Goal: Task Accomplishment & Management: Use online tool/utility

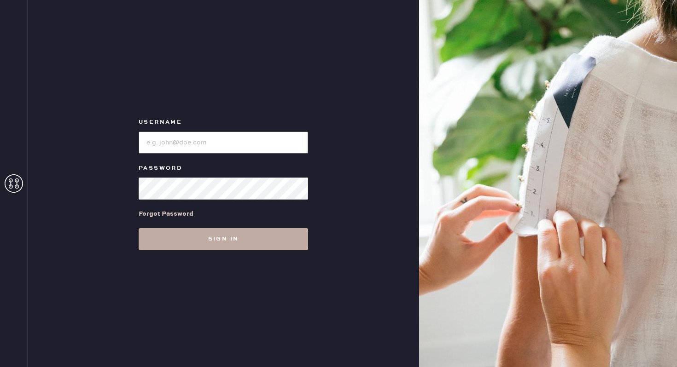
type input "reformationbethesdarow"
click at [231, 237] on button "Sign in" at bounding box center [223, 239] width 169 height 22
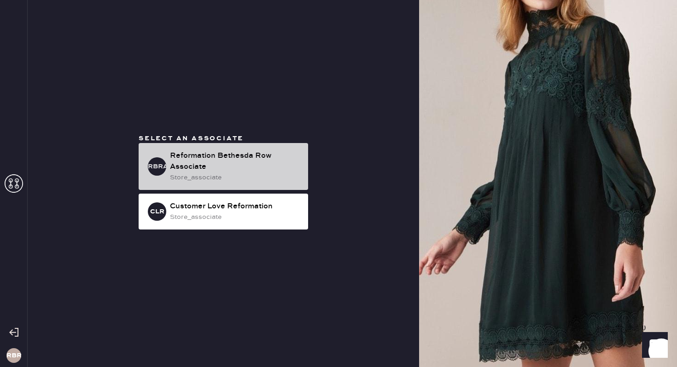
click at [214, 172] on div "Reformation Bethesda Row Associate" at bounding box center [235, 162] width 131 height 22
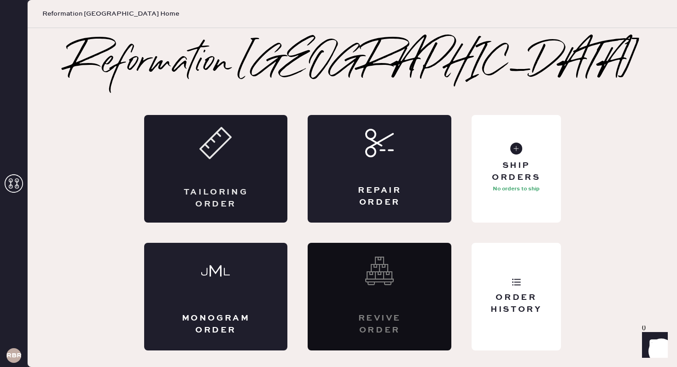
click at [221, 144] on icon at bounding box center [215, 143] width 32 height 32
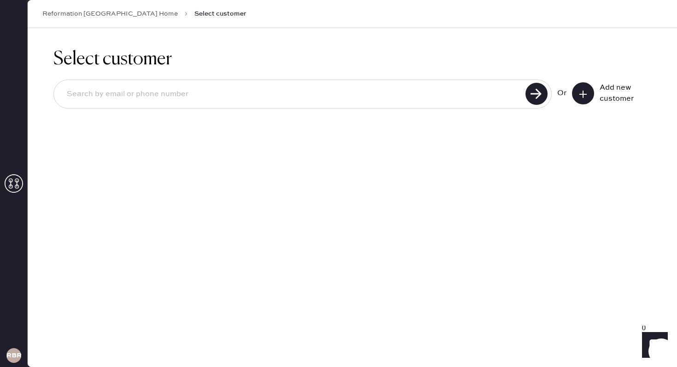
click at [249, 91] on input at bounding box center [290, 94] width 463 height 21
type input "5716627426"
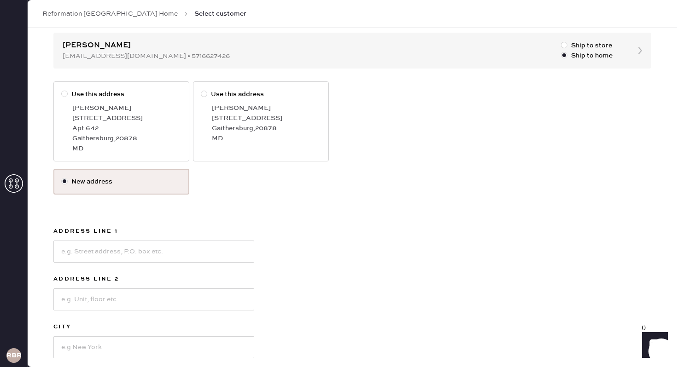
scroll to position [90, 0]
click at [564, 45] on div at bounding box center [564, 46] width 6 height 6
click at [561, 42] on input "Ship to store" at bounding box center [561, 41] width 0 height 0
radio input "true"
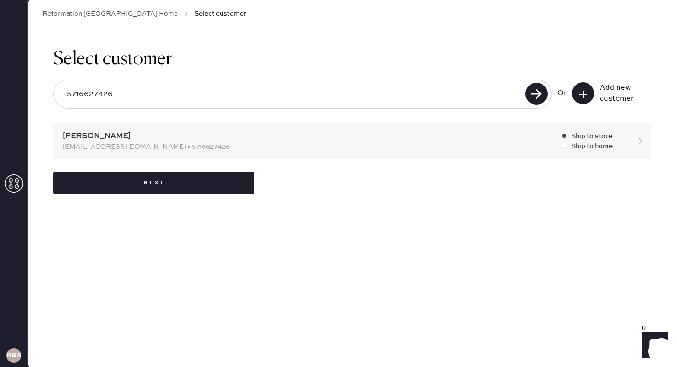
scroll to position [0, 0]
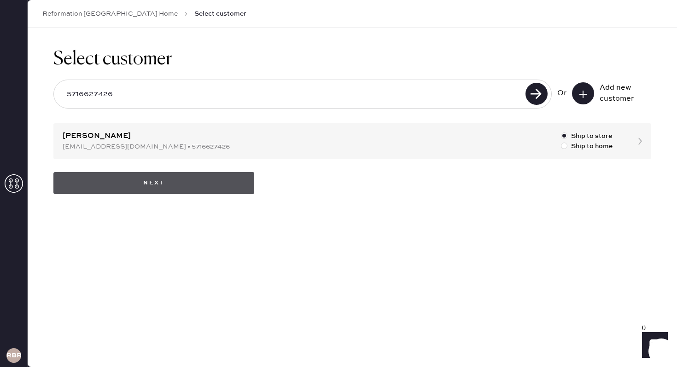
click at [179, 179] on button "Next" at bounding box center [153, 183] width 201 height 22
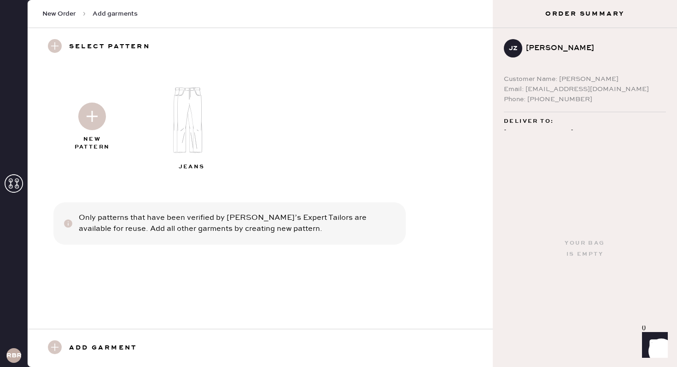
click at [91, 114] on img at bounding box center [92, 117] width 28 height 28
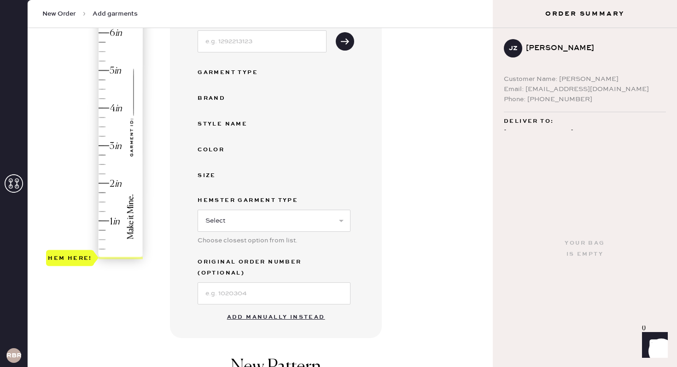
scroll to position [143, 0]
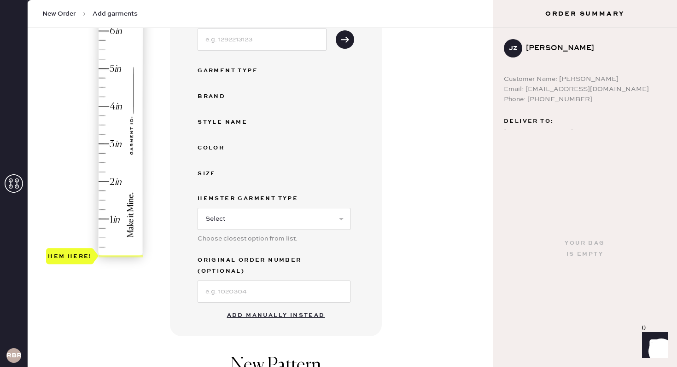
click at [285, 307] on button "Add manually instead" at bounding box center [275, 316] width 109 height 18
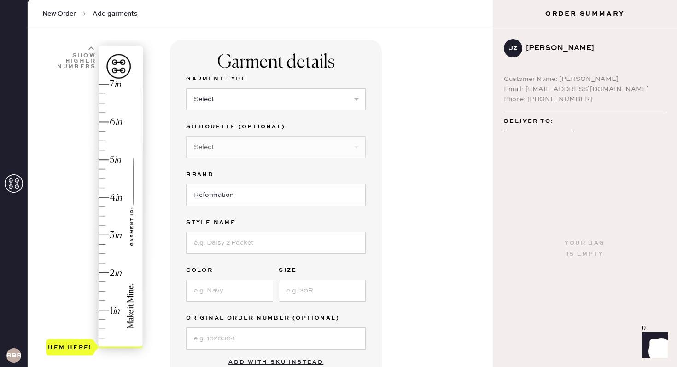
scroll to position [50, 0]
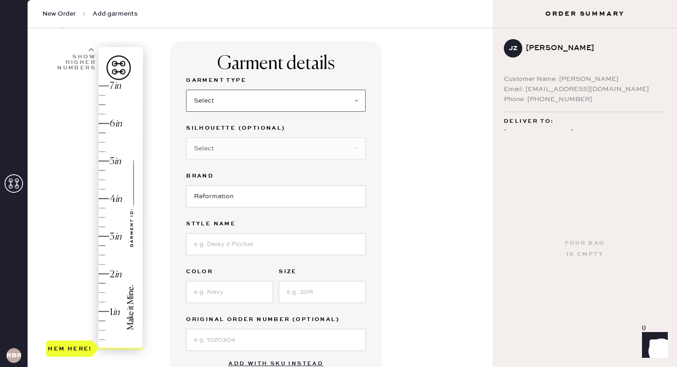
click at [261, 109] on select "Select Basic Skirt Jeans Leggings Pants Shorts Basic Sleeved Dress Basic Sleeve…" at bounding box center [275, 101] width 179 height 22
select select "4"
click at [186, 90] on select "Select Basic Skirt Jeans Leggings Pants Shorts Basic Sleeved Dress Basic Sleeve…" at bounding box center [275, 101] width 179 height 22
click at [233, 245] on input at bounding box center [275, 244] width 179 height 22
type input "[PERSON_NAME]"
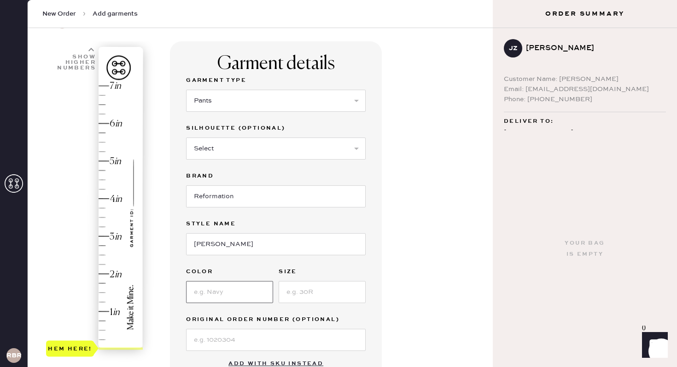
click at [219, 302] on input at bounding box center [229, 292] width 87 height 22
type input "Mushroom"
click at [304, 283] on input at bounding box center [321, 292] width 87 height 22
type input "6"
type input "1.25"
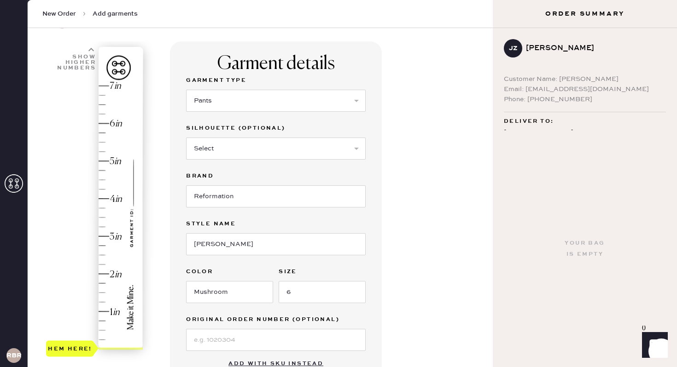
click at [104, 301] on div "Hem here!" at bounding box center [95, 218] width 98 height 272
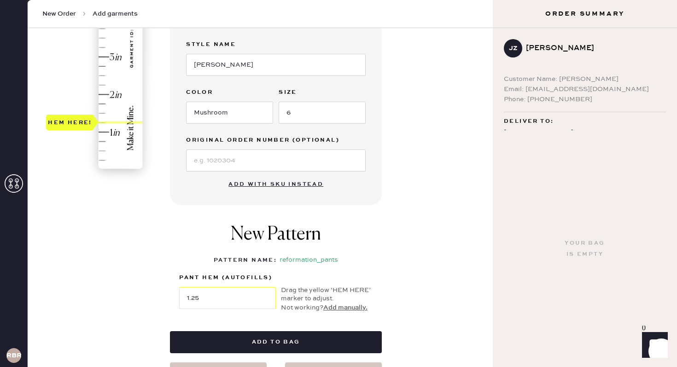
scroll to position [309, 0]
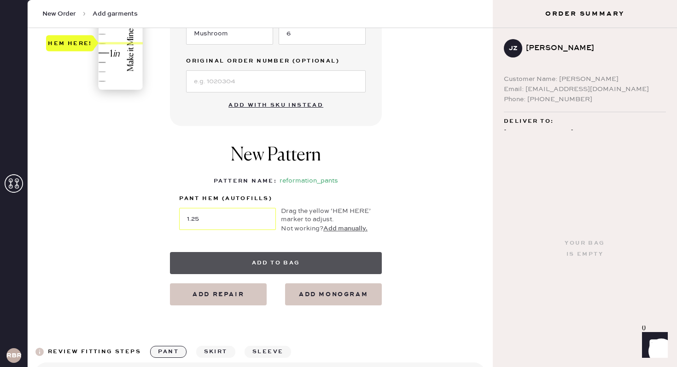
click at [293, 261] on button "Add to bag" at bounding box center [276, 263] width 212 height 22
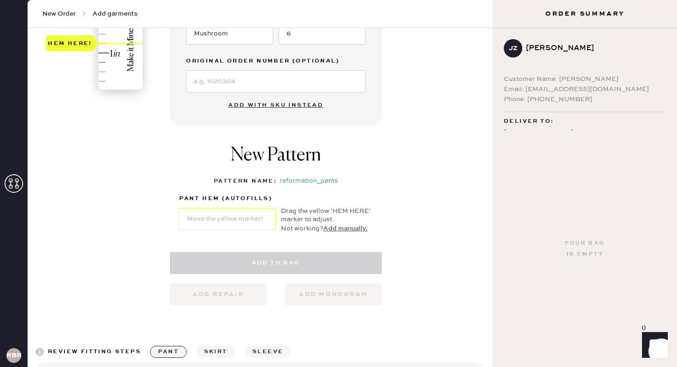
select select "4"
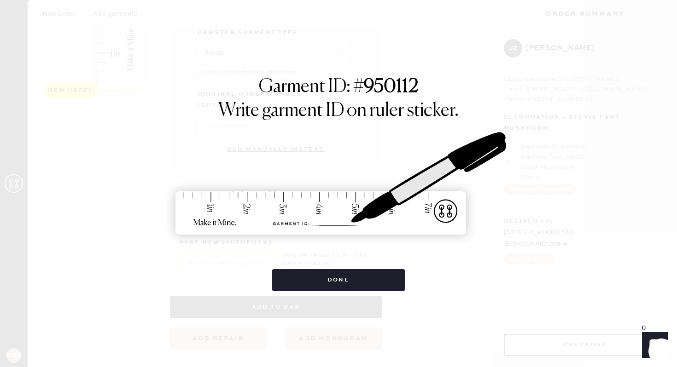
click at [359, 291] on div "Garment ID: # 950112 Write garment ID on ruler sticker. Done" at bounding box center [338, 183] width 677 height 367
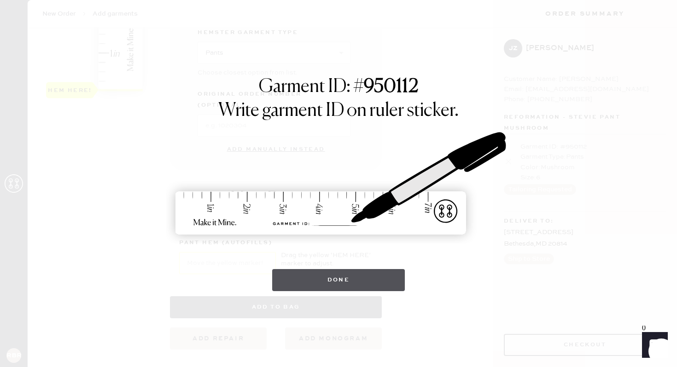
click at [358, 283] on button "Done" at bounding box center [338, 280] width 133 height 22
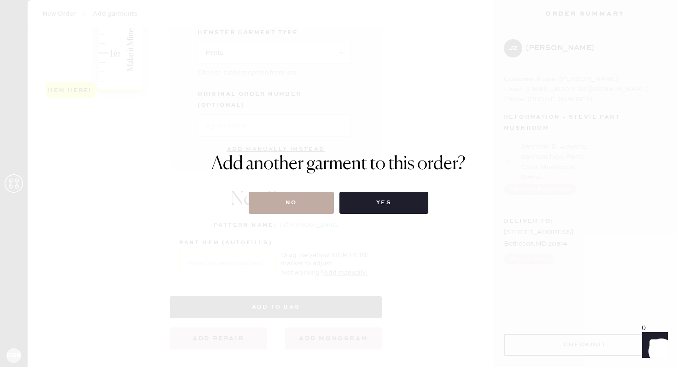
click at [289, 207] on button "No" at bounding box center [291, 203] width 85 height 22
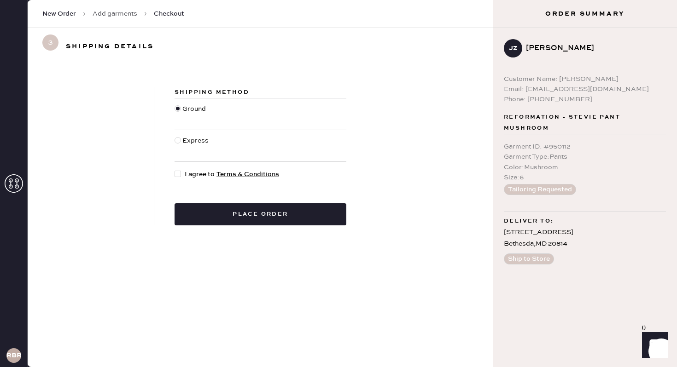
click at [179, 171] on div at bounding box center [177, 174] width 6 height 6
click at [175, 170] on input "I agree to Terms & Conditions" at bounding box center [174, 169] width 0 height 0
checkbox input "true"
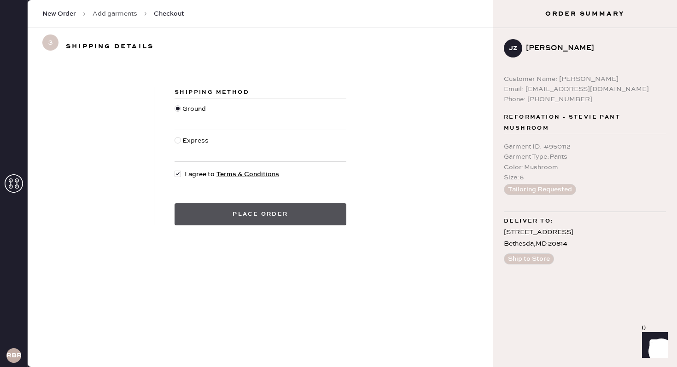
click at [272, 217] on button "Place order" at bounding box center [260, 214] width 172 height 22
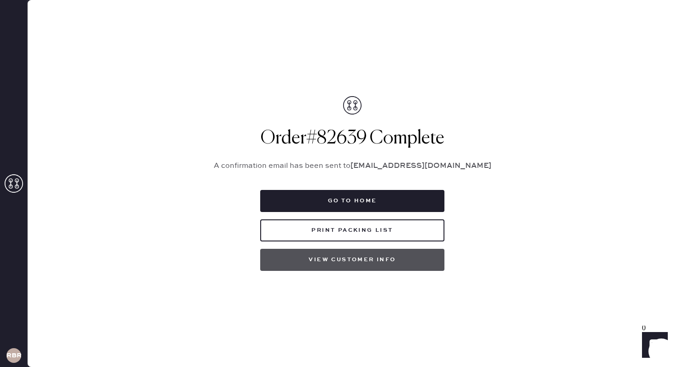
click at [349, 255] on button "View customer info" at bounding box center [352, 260] width 184 height 22
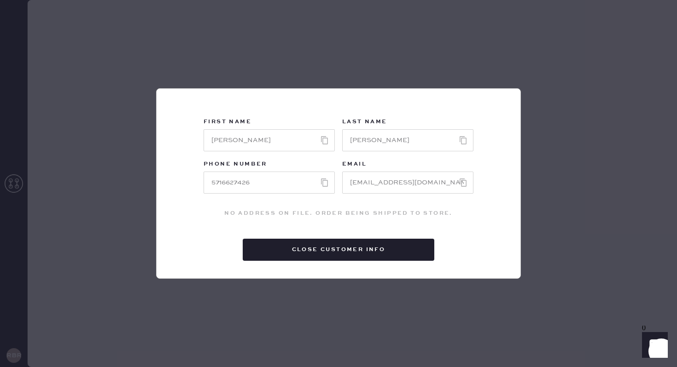
click at [423, 47] on div "First Name Last Name Phone Number Email No address on File. Order being shipped…" at bounding box center [338, 183] width 677 height 367
click at [539, 156] on div "First Name Last Name Phone Number Email No address on File. Order being shipped…" at bounding box center [338, 183] width 677 height 367
click at [219, 44] on div "First Name Last Name Phone Number Email No address on File. Order being shipped…" at bounding box center [338, 183] width 677 height 367
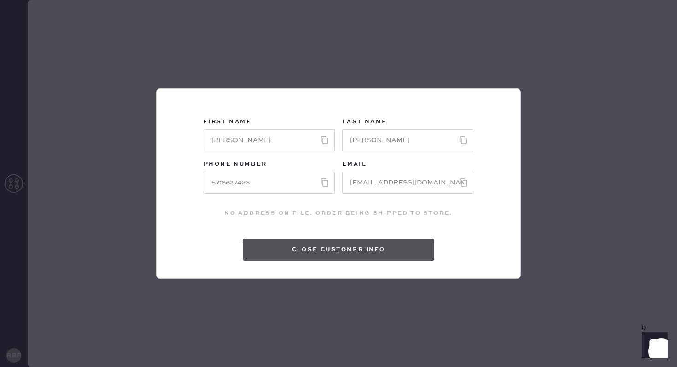
click at [316, 246] on button "Close Customer Info" at bounding box center [338, 250] width 191 height 22
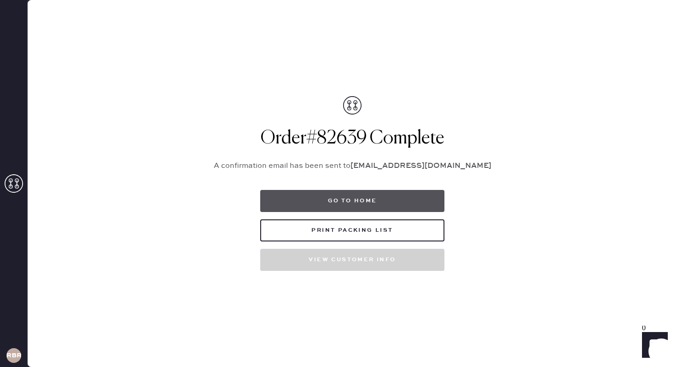
click at [359, 196] on button "Go to home" at bounding box center [352, 201] width 184 height 22
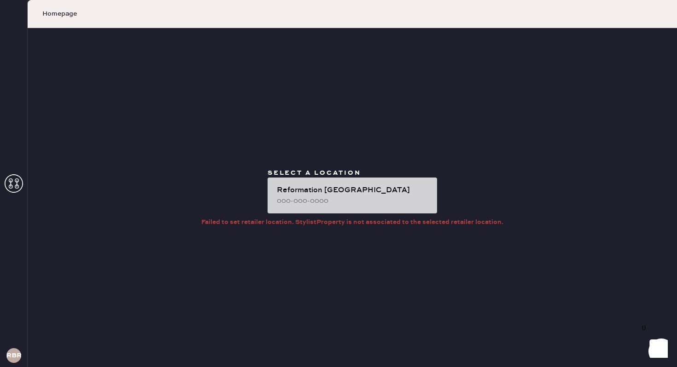
click at [368, 207] on div "Reformation [GEOGRAPHIC_DATA] 000-000-0000" at bounding box center [351, 196] width 169 height 36
click at [313, 194] on div "Reformation [GEOGRAPHIC_DATA]" at bounding box center [353, 190] width 153 height 11
